Goal: Find specific page/section: Find specific page/section

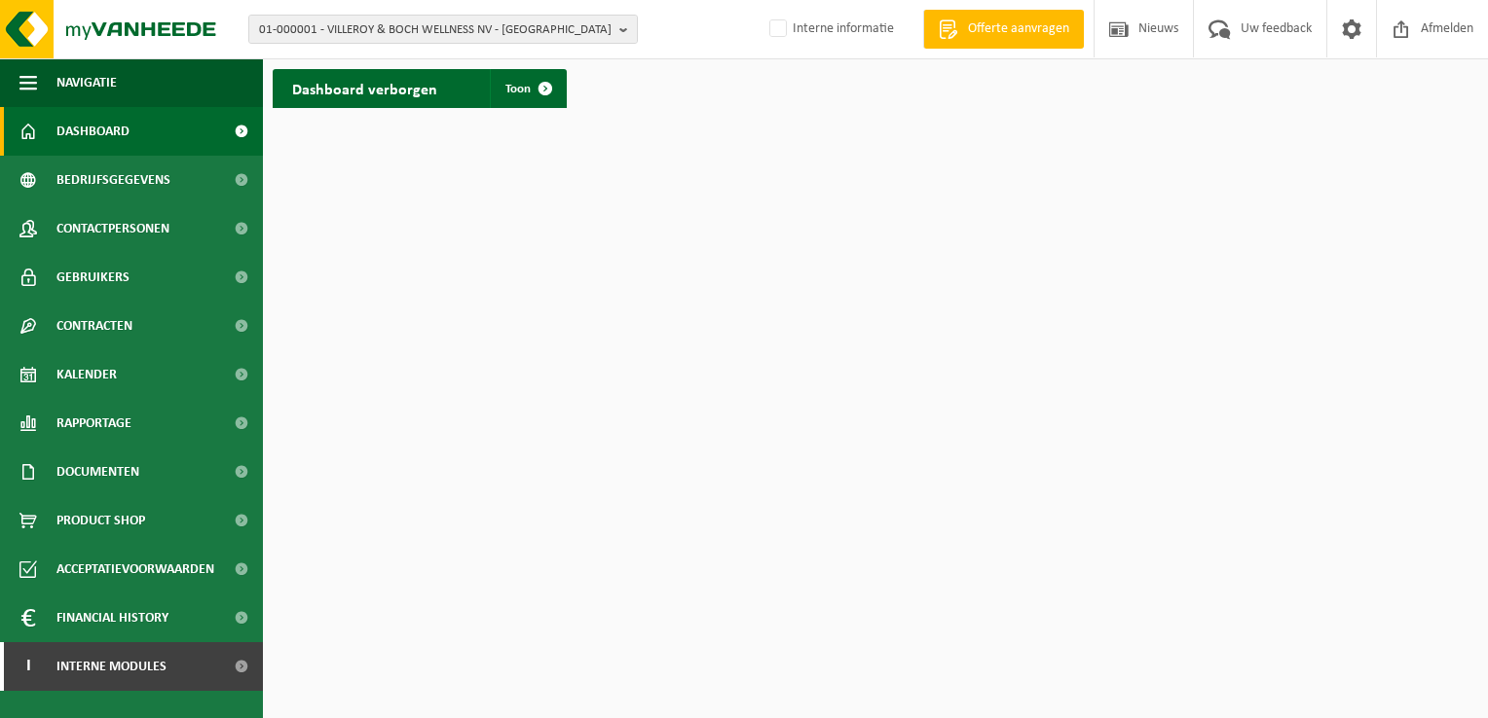
click at [522, 53] on div "01-000001 - VILLEROY & BOCH WELLNESS NV - ROESELARE 01-000001 - VILLEROY & BOCH…" at bounding box center [744, 29] width 1488 height 59
click at [486, 35] on span "01-000001 - VILLEROY & BOCH WELLNESS NV - ROESELARE" at bounding box center [435, 30] width 352 height 29
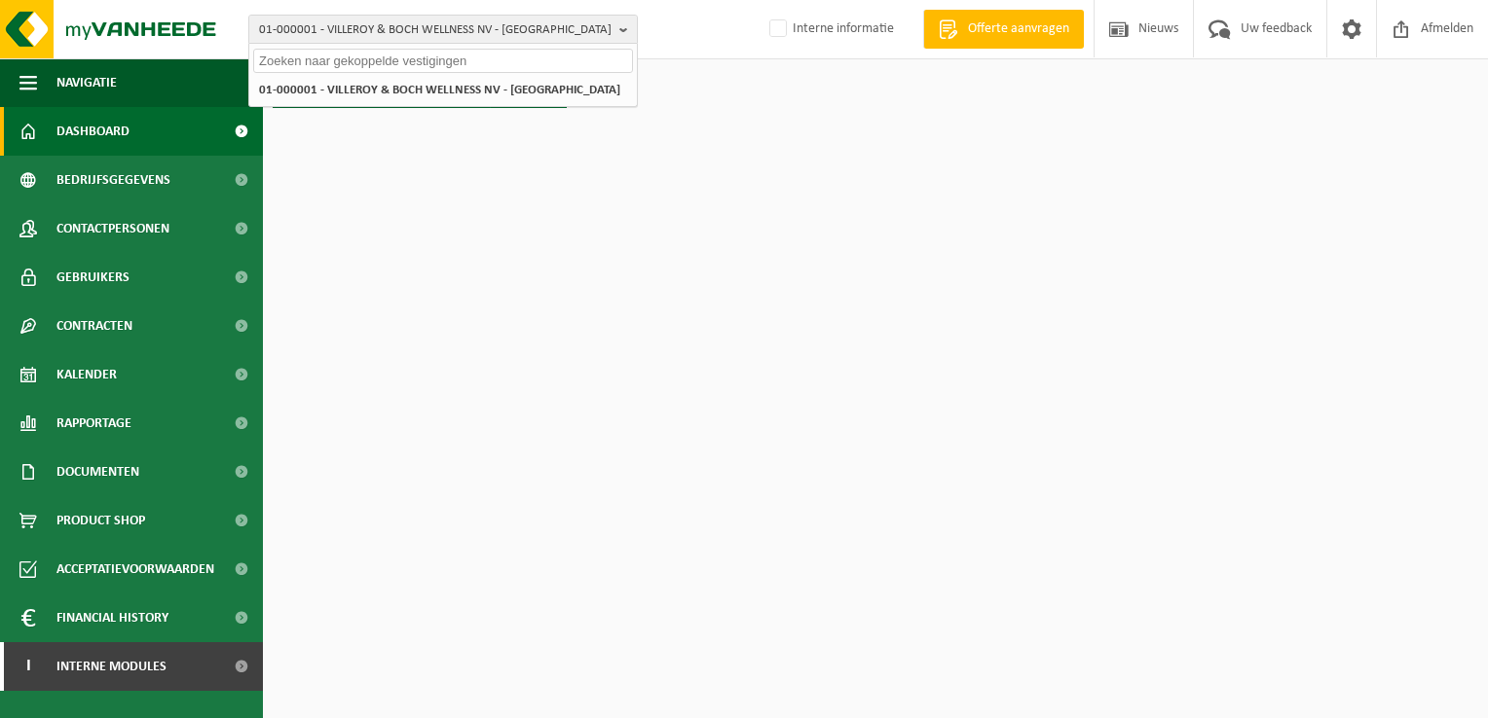
click at [413, 68] on input "text" at bounding box center [443, 61] width 380 height 24
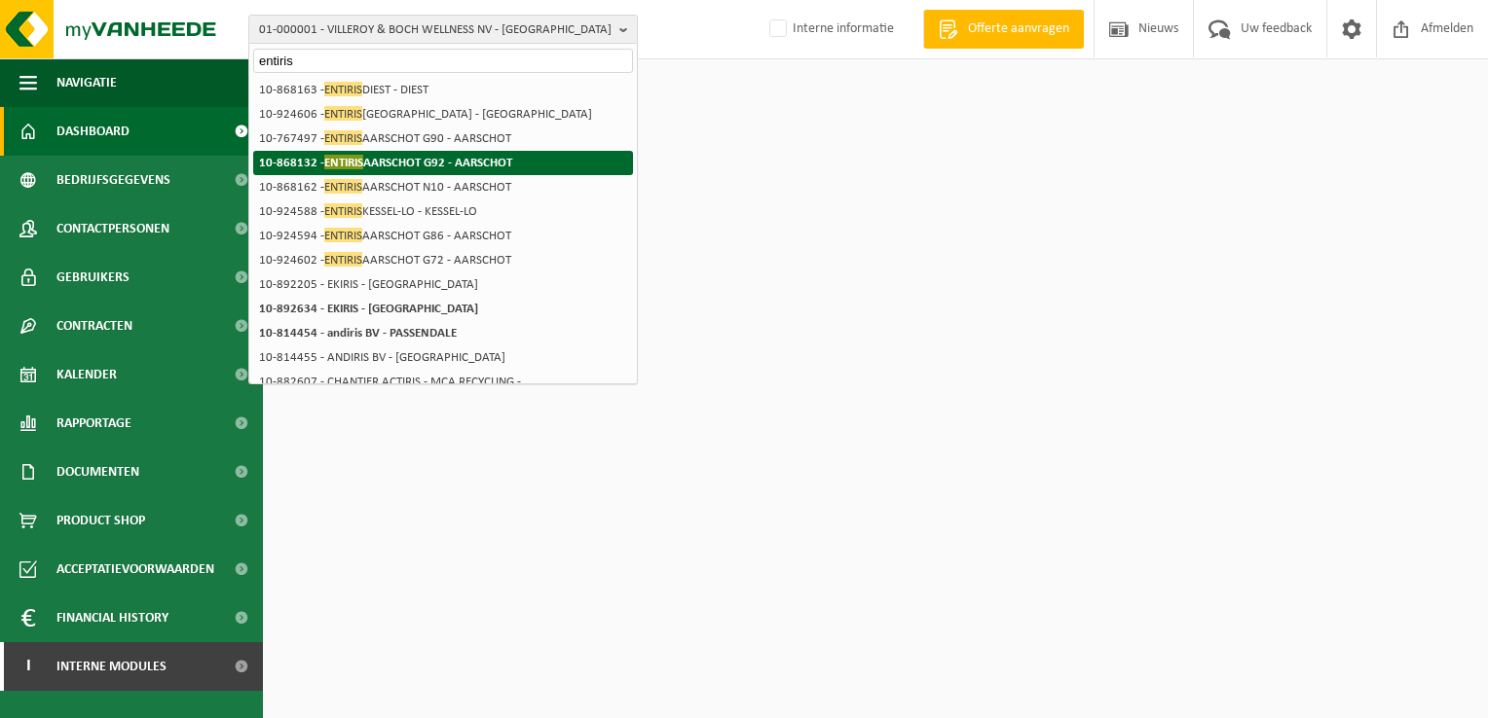
type input "entiris"
click at [431, 162] on strong "10-868132 - ENTIRIS AARSCHOT G92 - AARSCHOT" at bounding box center [385, 162] width 253 height 15
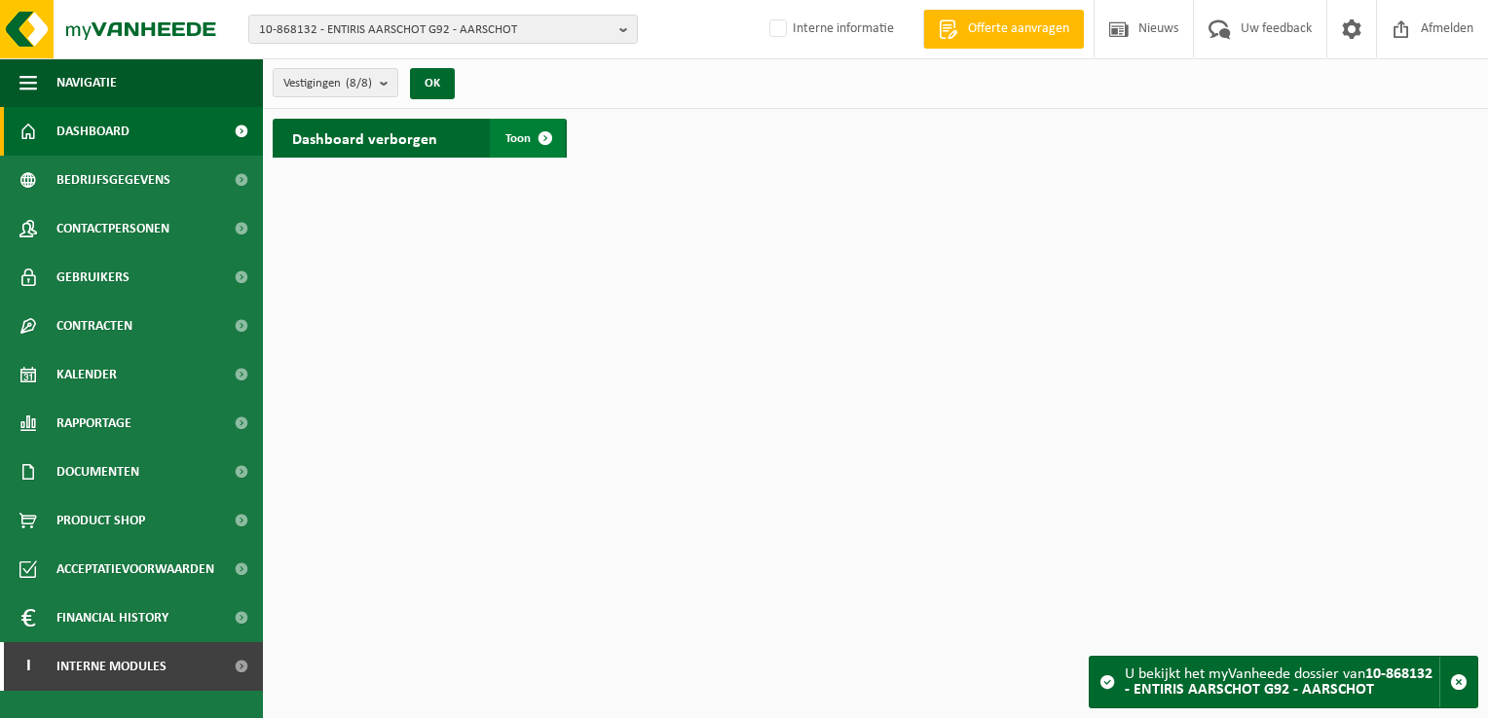
click at [534, 135] on span at bounding box center [545, 138] width 39 height 39
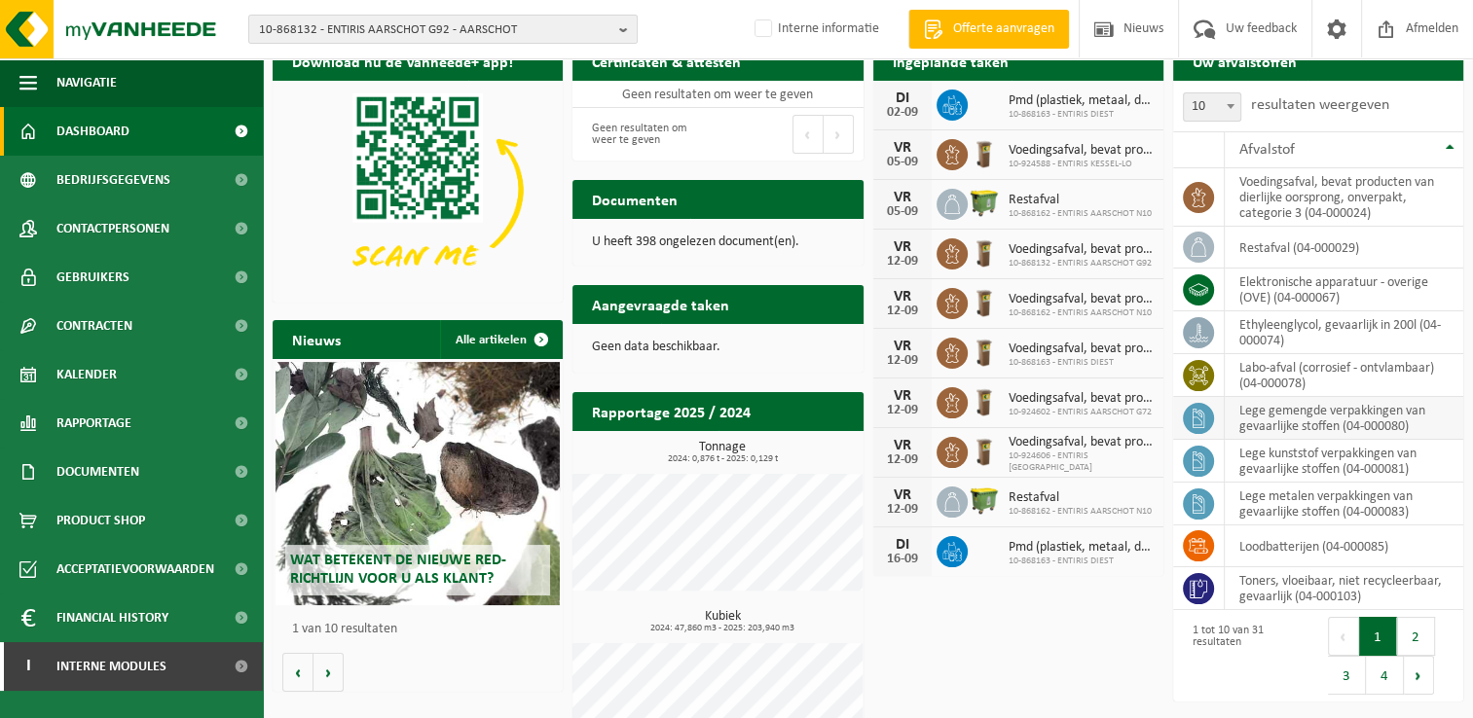
scroll to position [78, 0]
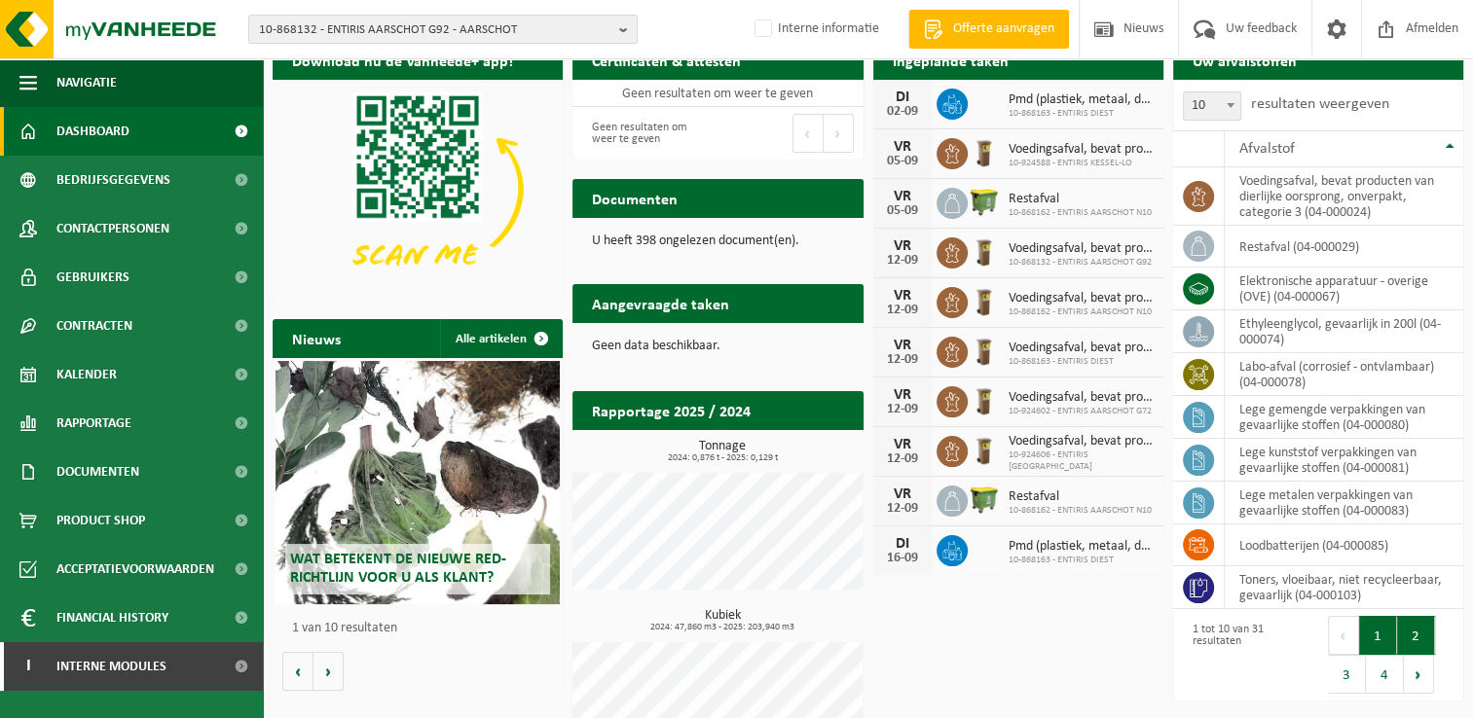
click at [1406, 626] on button "2" at bounding box center [1416, 635] width 38 height 39
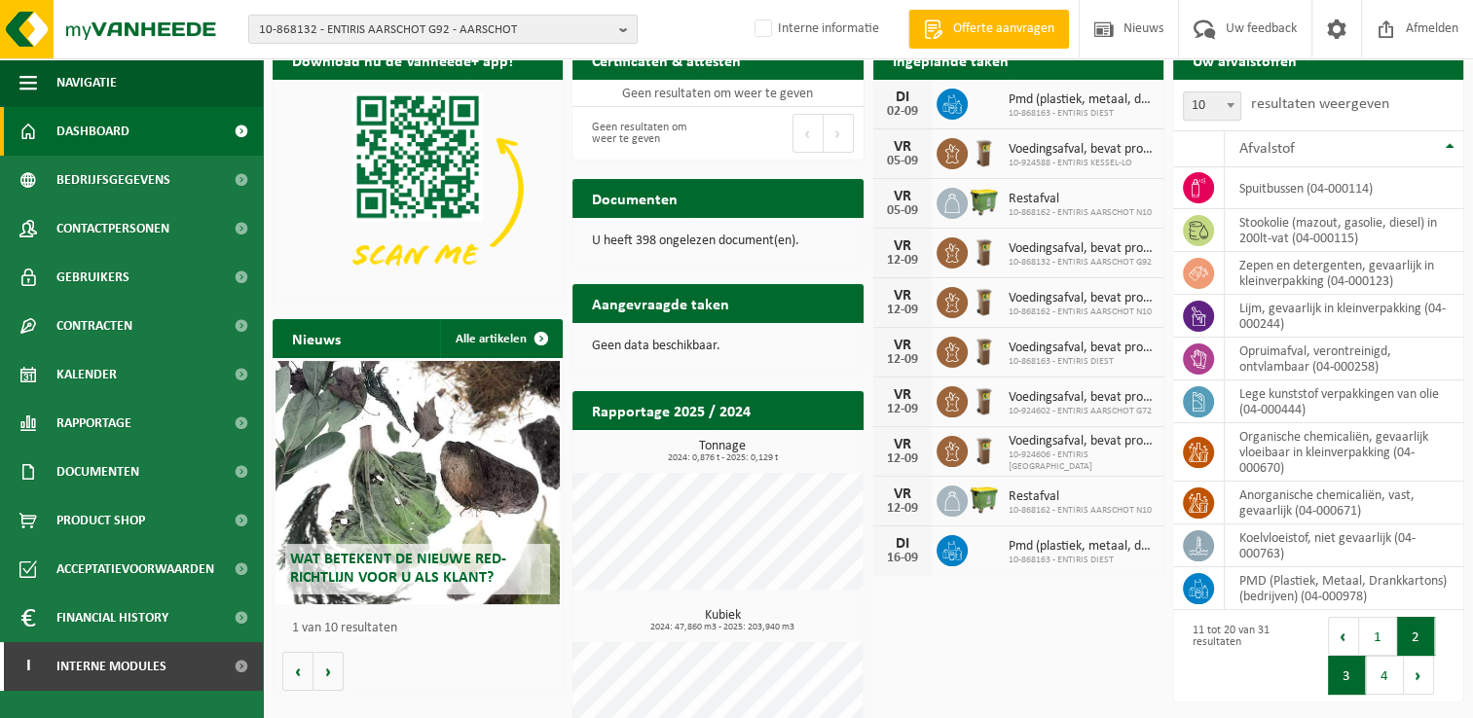
click at [1358, 680] on button "3" at bounding box center [1347, 675] width 38 height 39
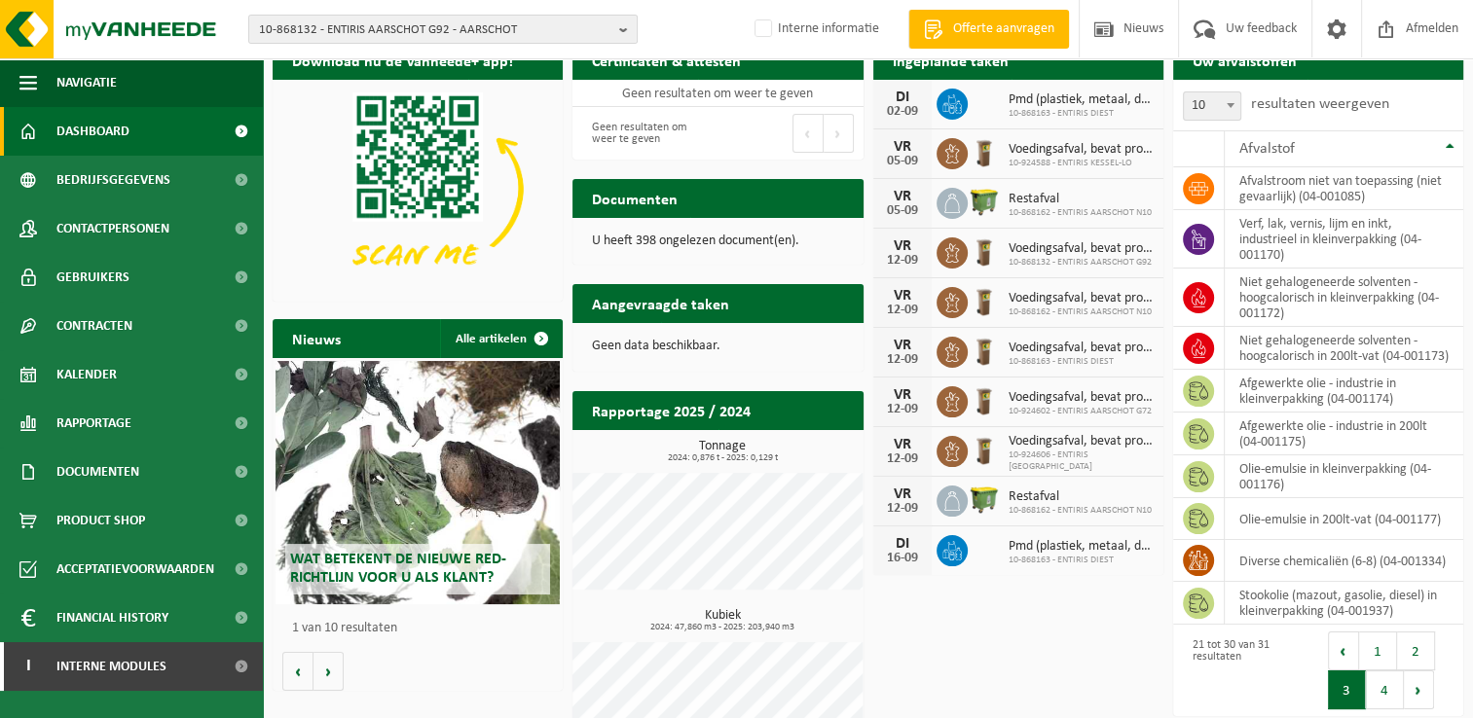
scroll to position [82, 0]
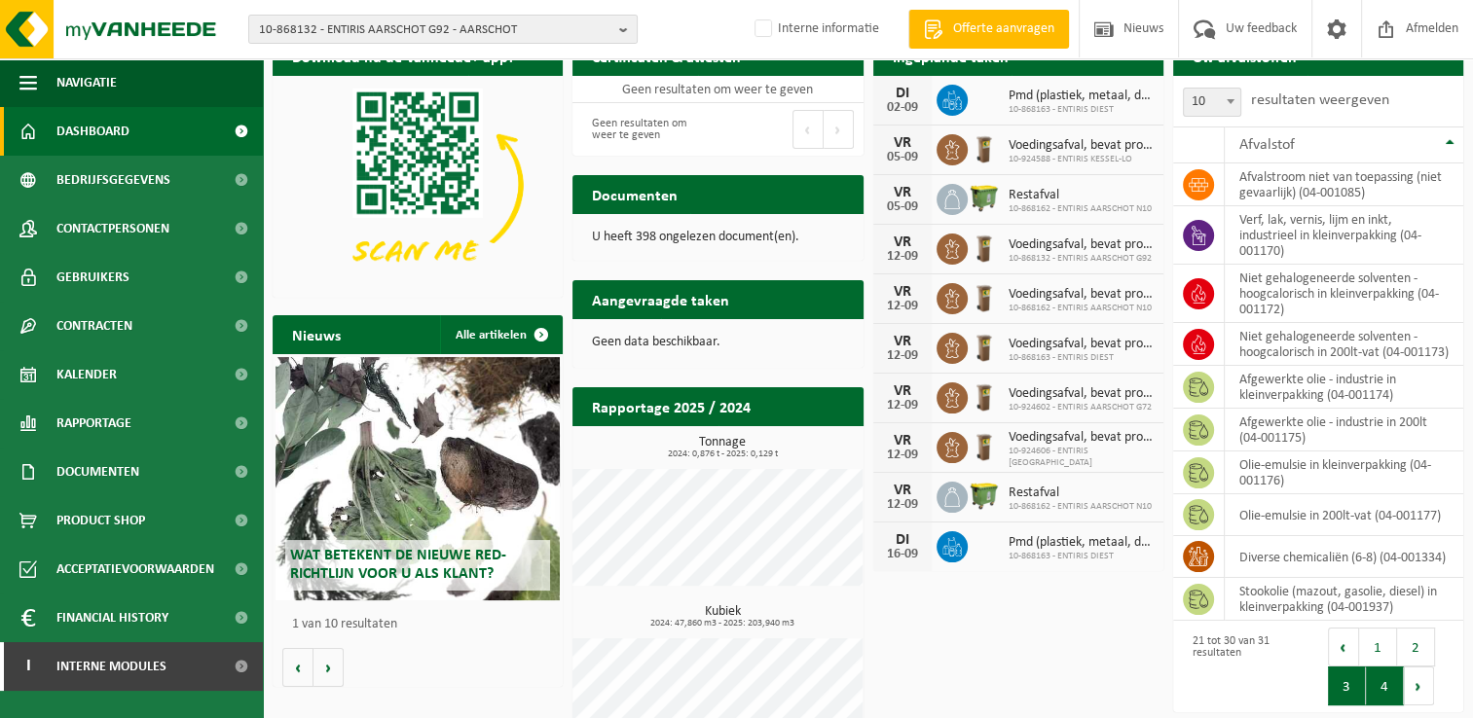
click at [1378, 686] on button "4" at bounding box center [1385, 686] width 38 height 39
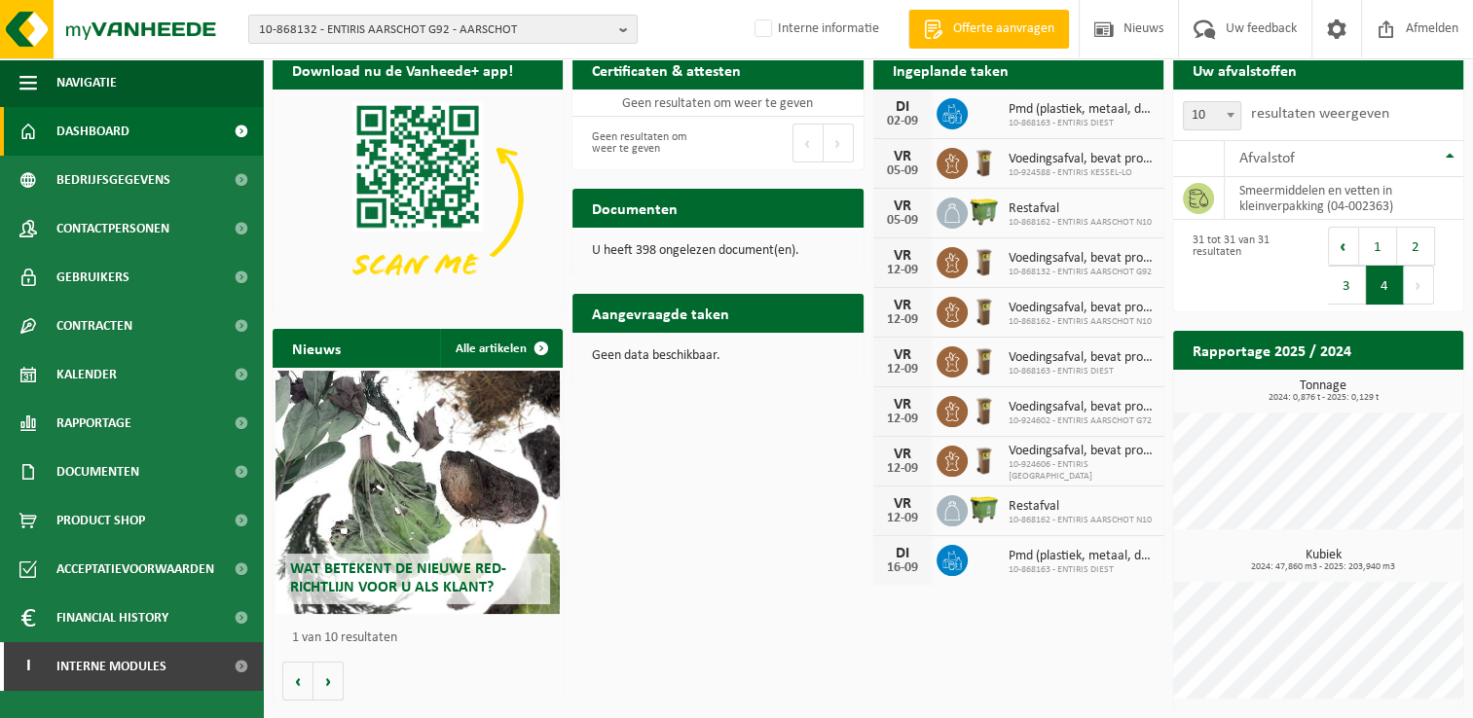
scroll to position [66, 0]
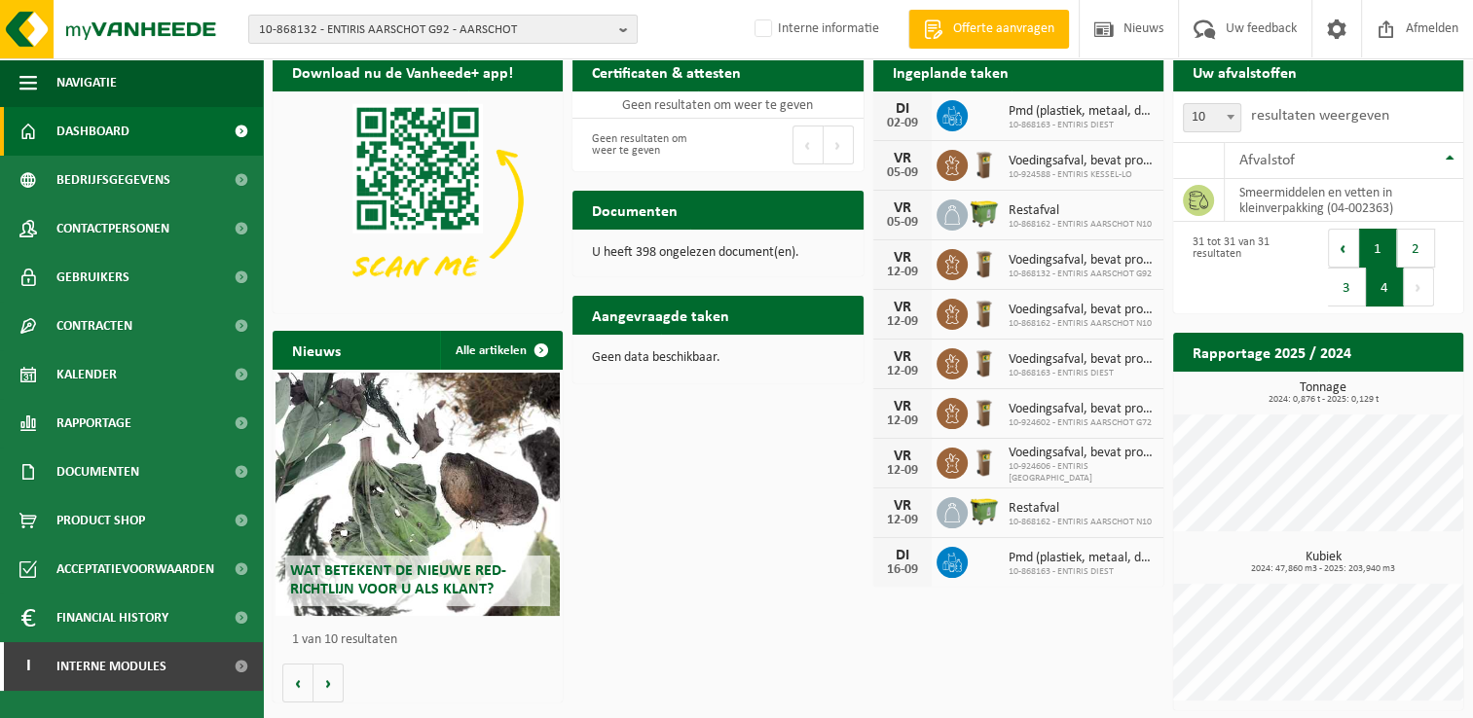
click at [1359, 243] on button "1" at bounding box center [1378, 248] width 38 height 39
